Goal: Find specific page/section: Find specific page/section

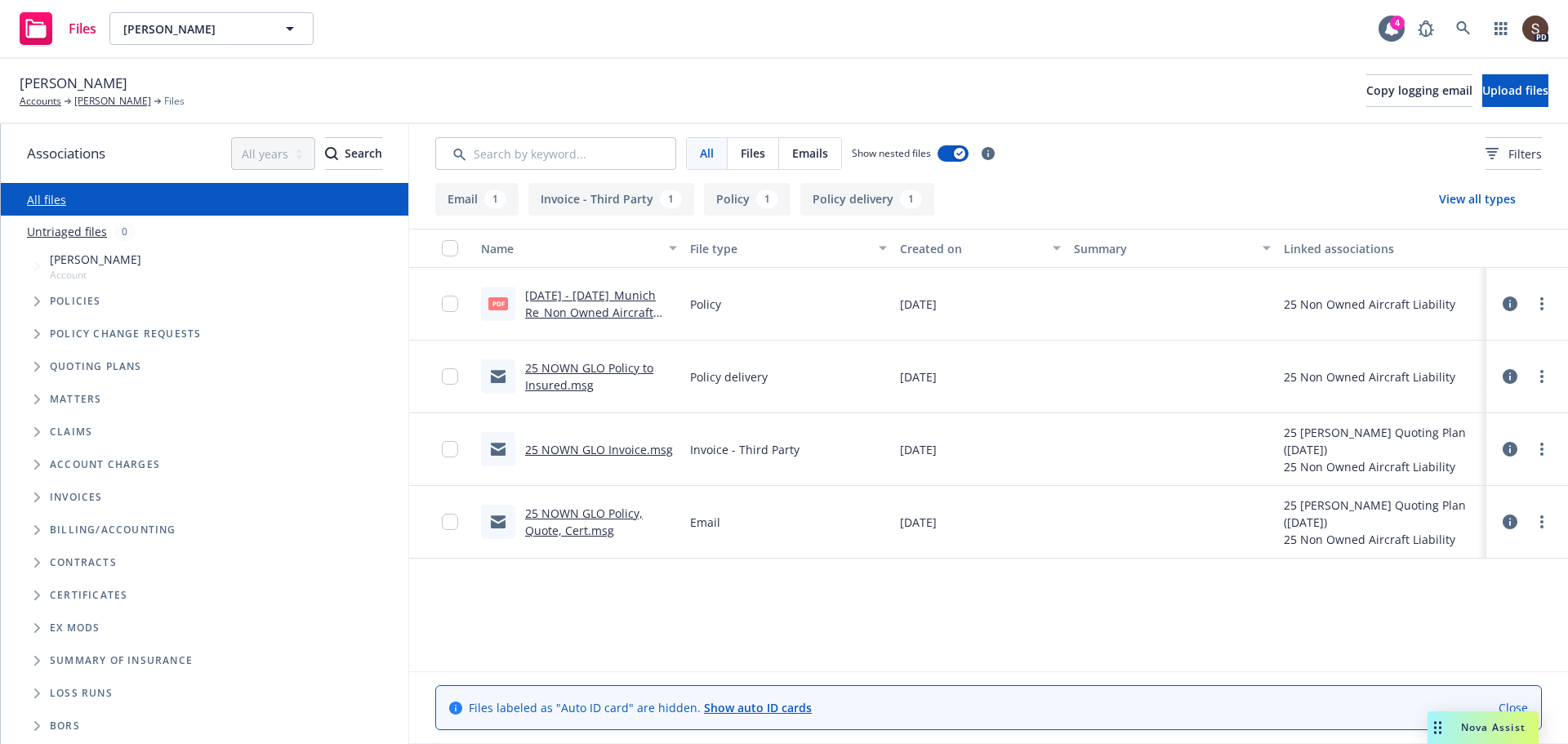
click at [1433, 52] on div "Search /" at bounding box center [1463, 66] width 71 height 30
click at [1461, 27] on icon at bounding box center [1463, 28] width 15 height 15
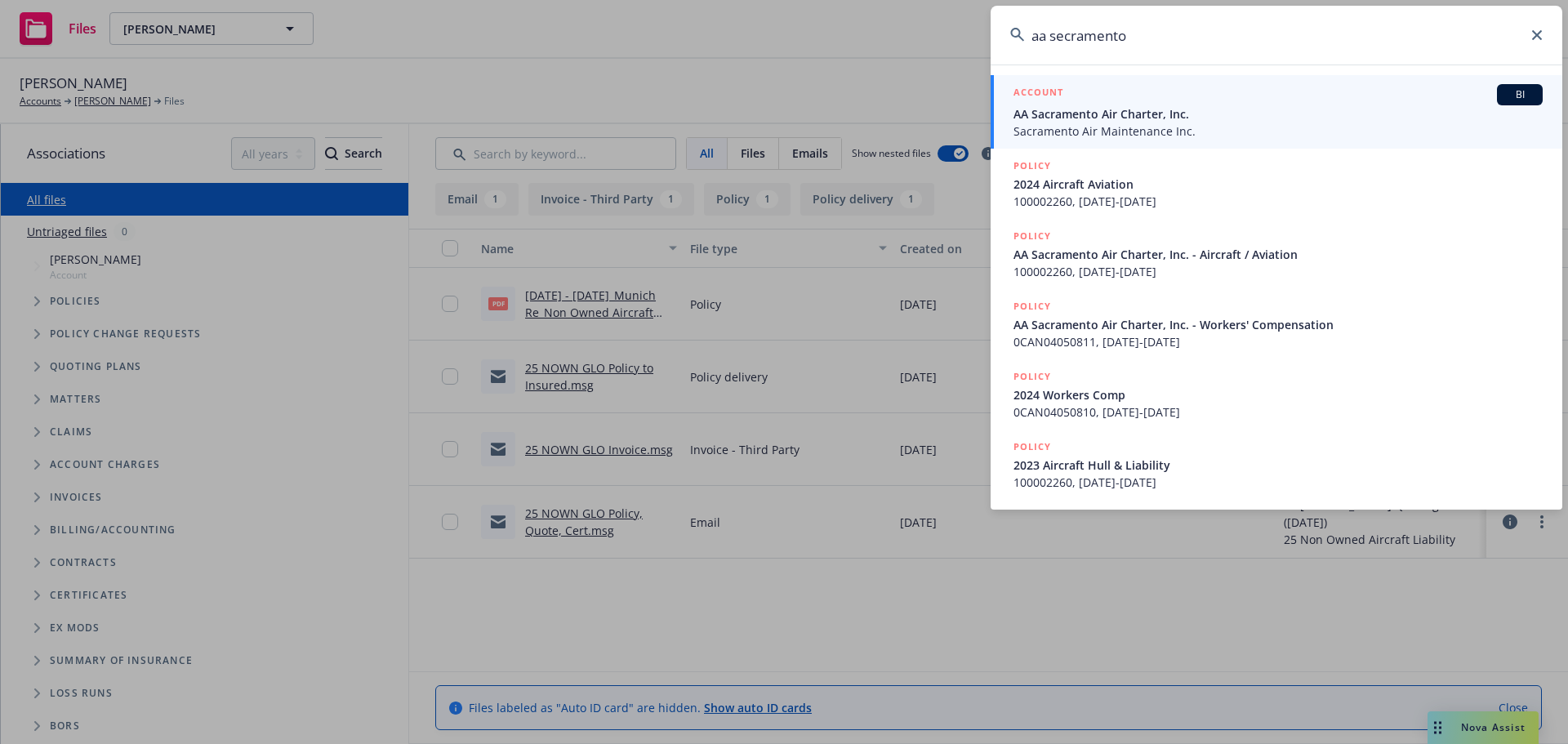
type input "aa secramento"
click at [1048, 115] on span "AA Sacramento Air Charter, Inc." at bounding box center [1278, 114] width 529 height 17
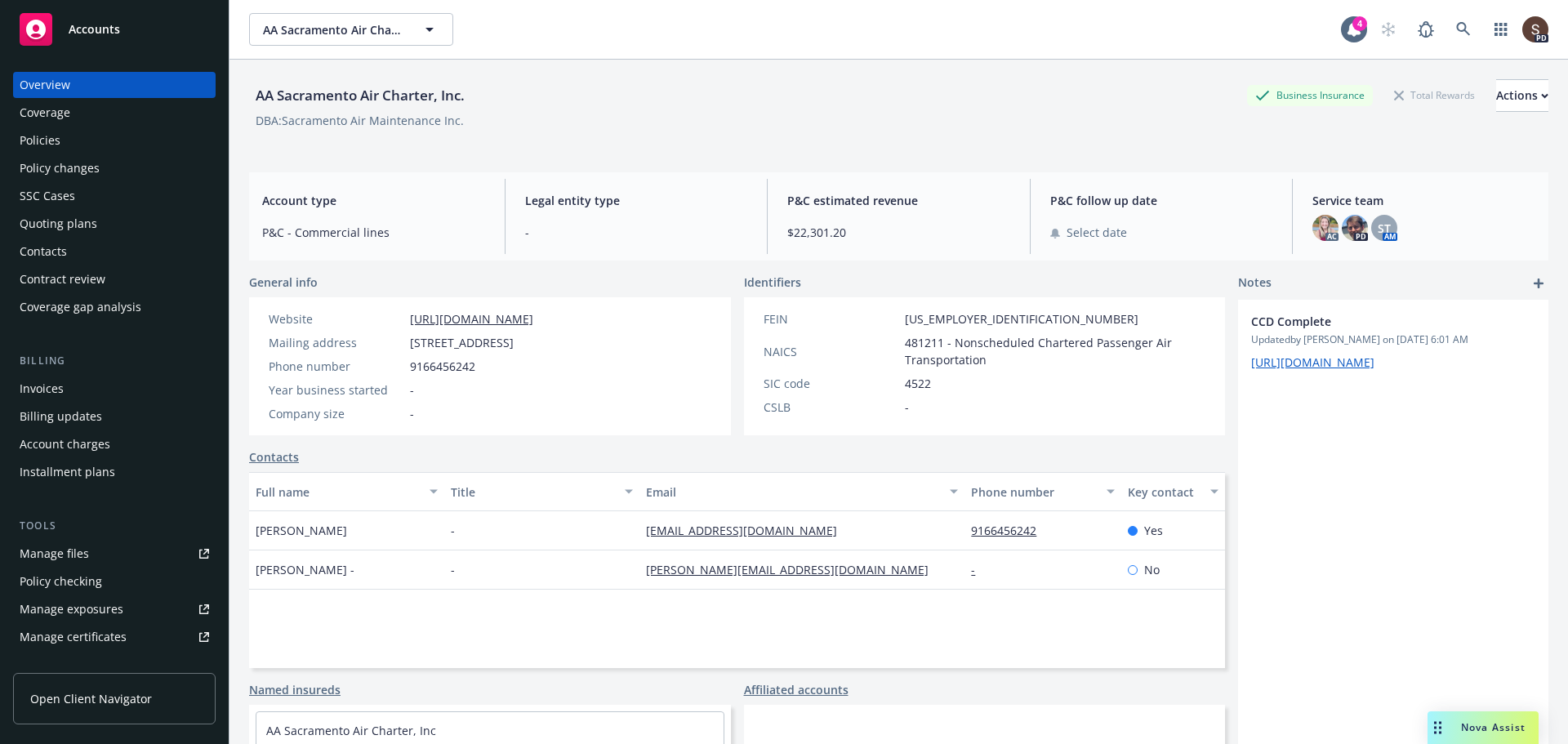
click at [37, 386] on div "Invoices" at bounding box center [42, 389] width 44 height 26
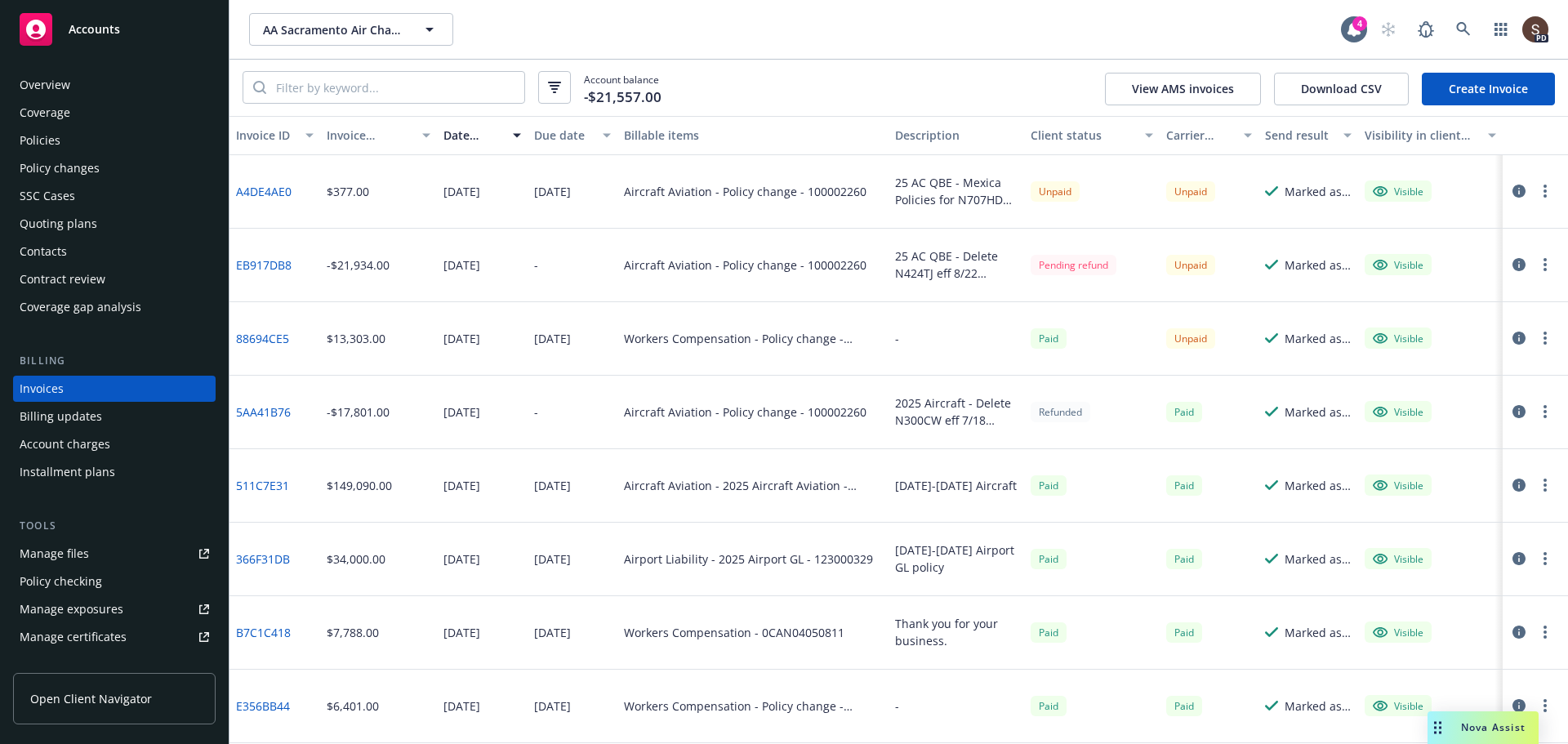
click at [1512, 260] on icon "button" at bounding box center [1519, 264] width 13 height 13
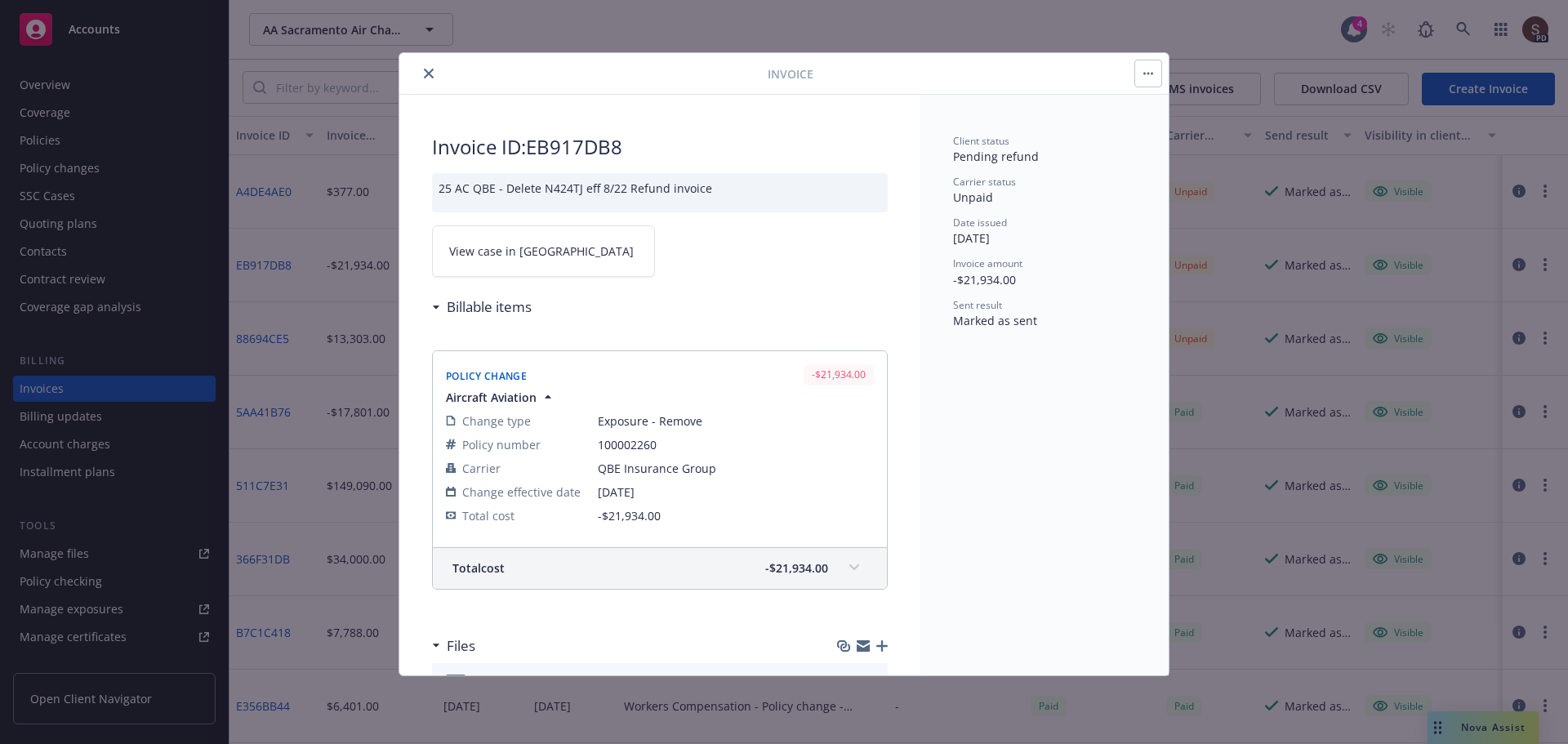
click at [606, 265] on link "View case in SSC" at bounding box center [544, 251] width 223 height 52
click at [427, 75] on icon "close" at bounding box center [429, 73] width 10 height 10
